Goal: Share content

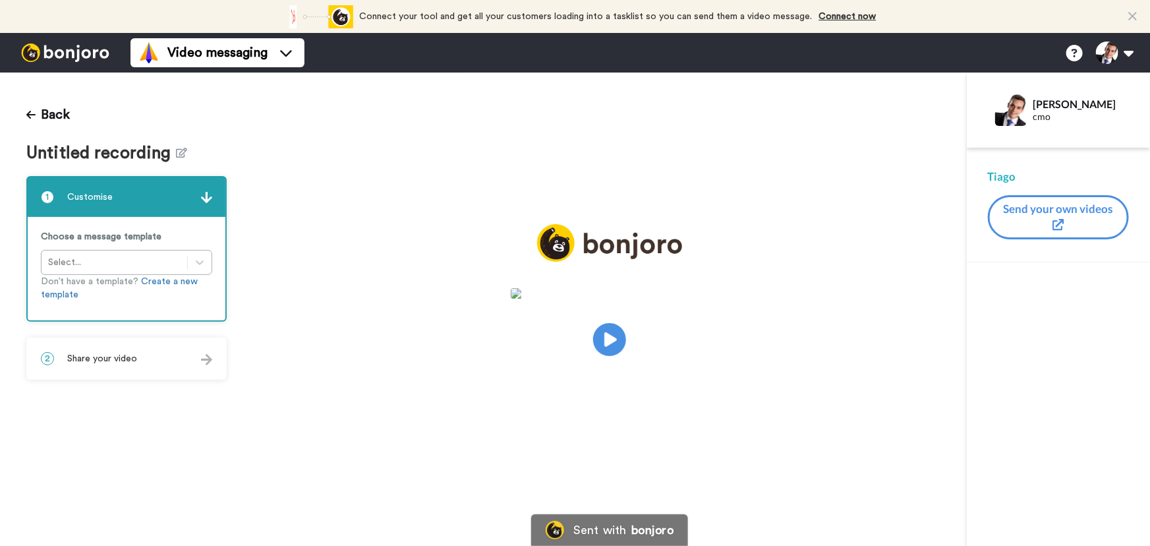
click at [177, 351] on div "2 Share your video" at bounding box center [127, 359] width 198 height 40
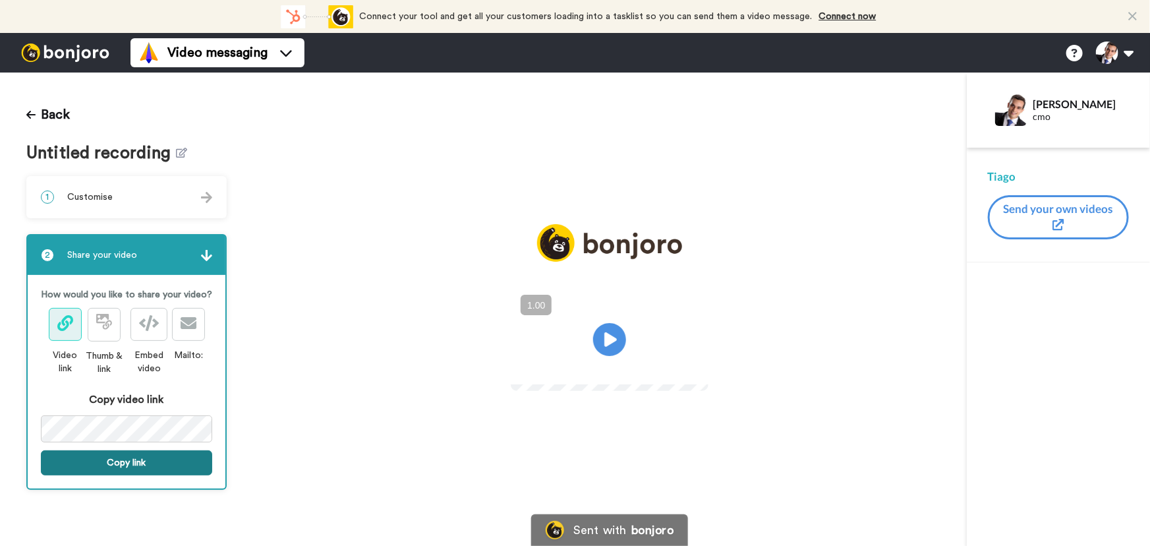
click at [161, 465] on button "Copy link" at bounding box center [126, 462] width 171 height 25
click at [164, 461] on button "Link is copied to your clipboard. Share it now." at bounding box center [126, 469] width 171 height 38
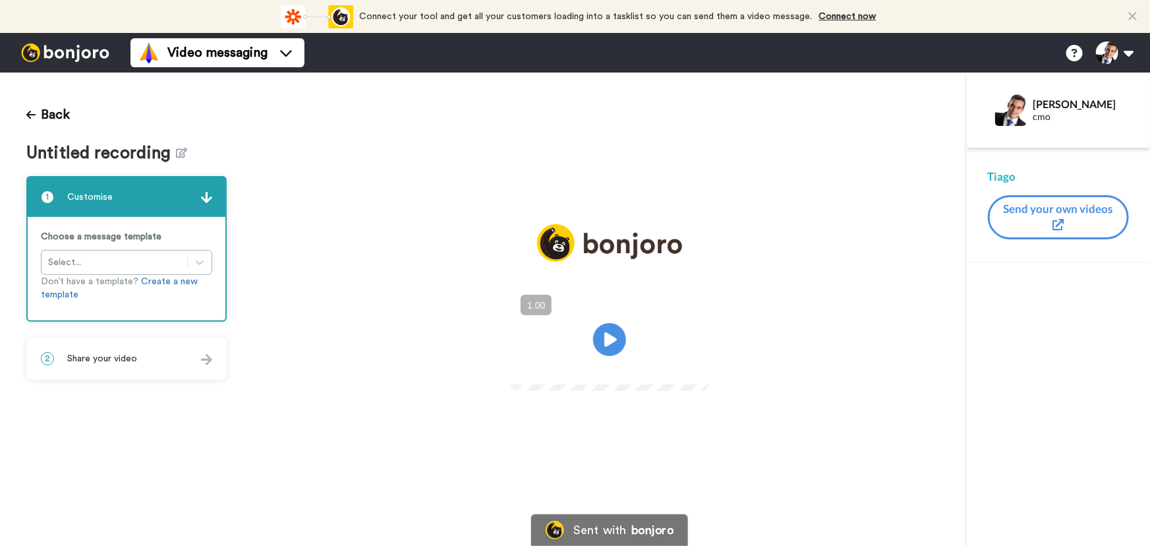
click at [212, 356] on div "2 Share your video" at bounding box center [127, 359] width 198 height 40
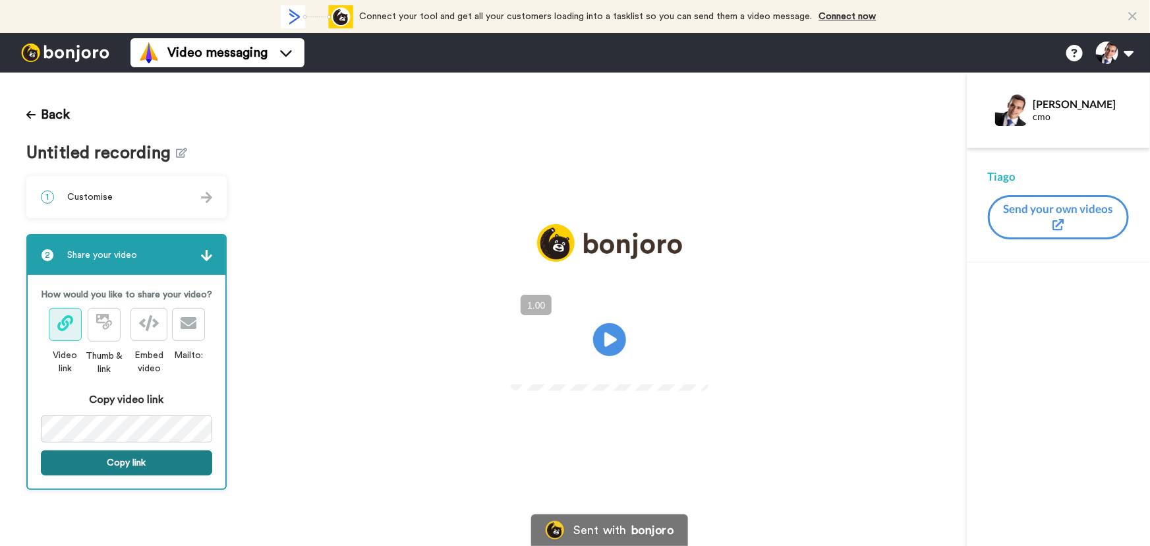
click at [159, 465] on button "Copy link" at bounding box center [126, 462] width 171 height 25
